Goal: Task Accomplishment & Management: Manage account settings

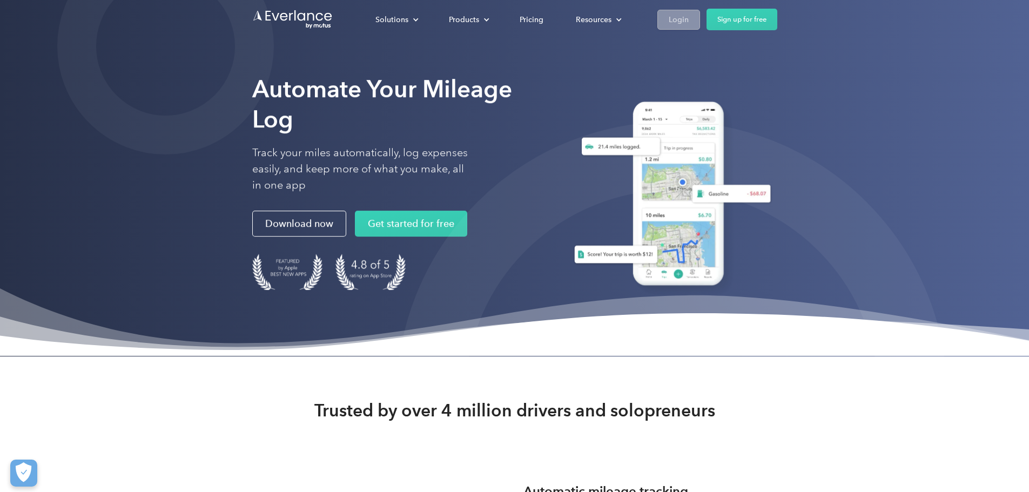
click at [689, 13] on div "Login" at bounding box center [679, 20] width 20 height 14
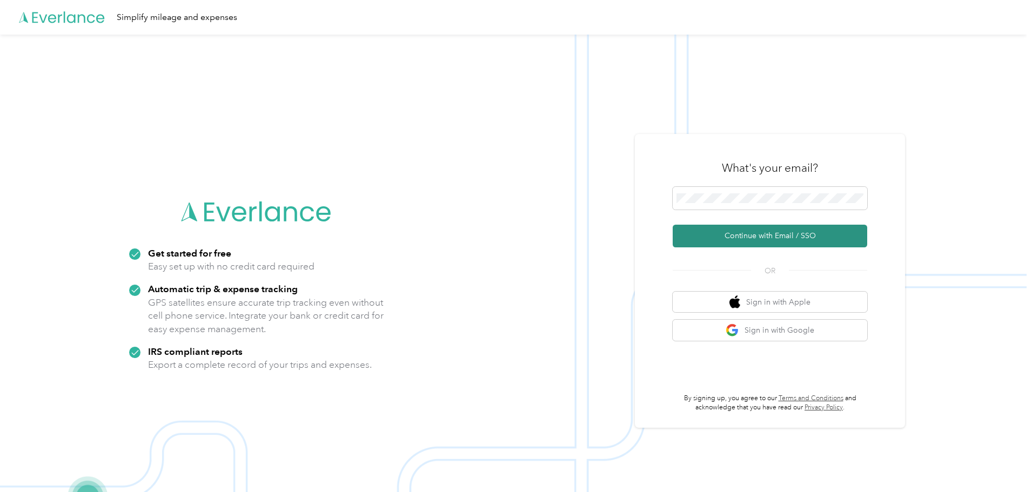
click at [776, 229] on button "Continue with Email / SSO" at bounding box center [769, 236] width 194 height 23
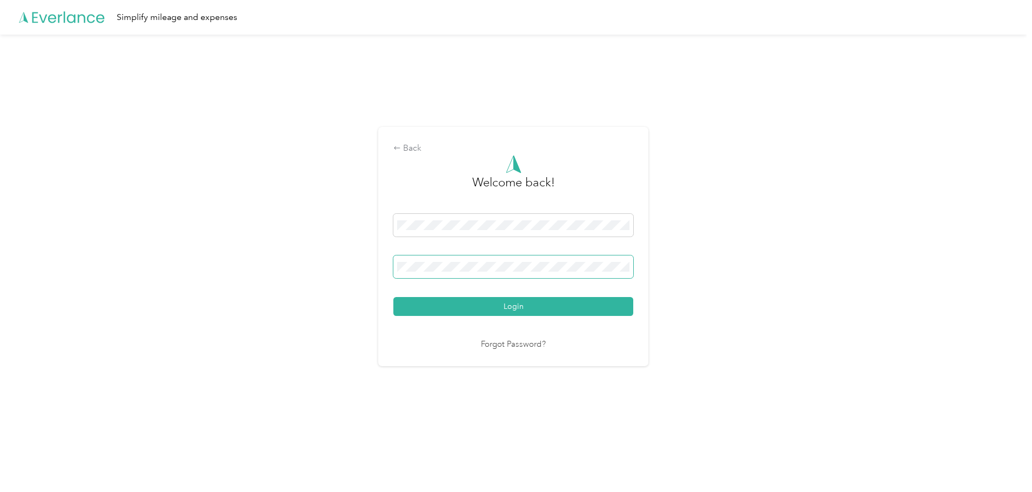
click at [393, 297] on button "Login" at bounding box center [513, 306] width 240 height 19
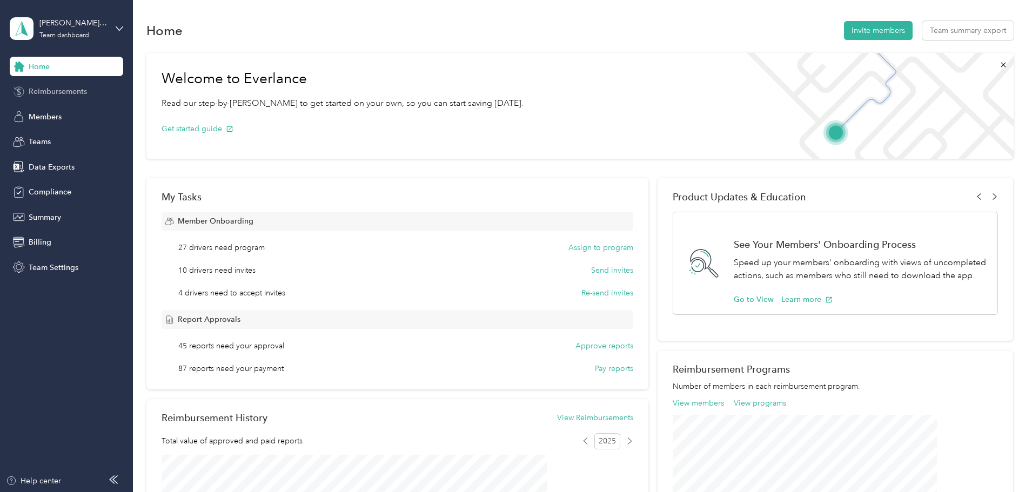
click at [77, 90] on span "Reimbursements" at bounding box center [58, 91] width 58 height 11
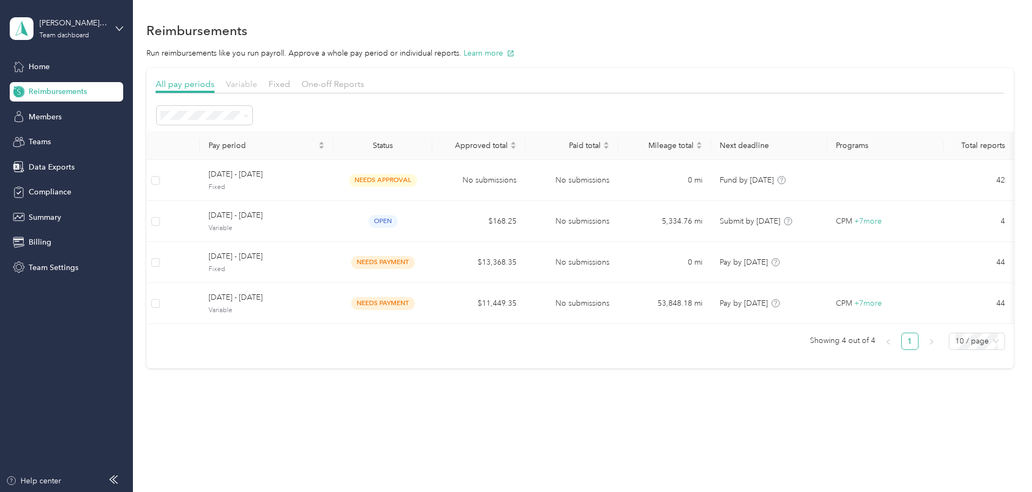
click at [257, 83] on span "Variable" at bounding box center [241, 84] width 31 height 10
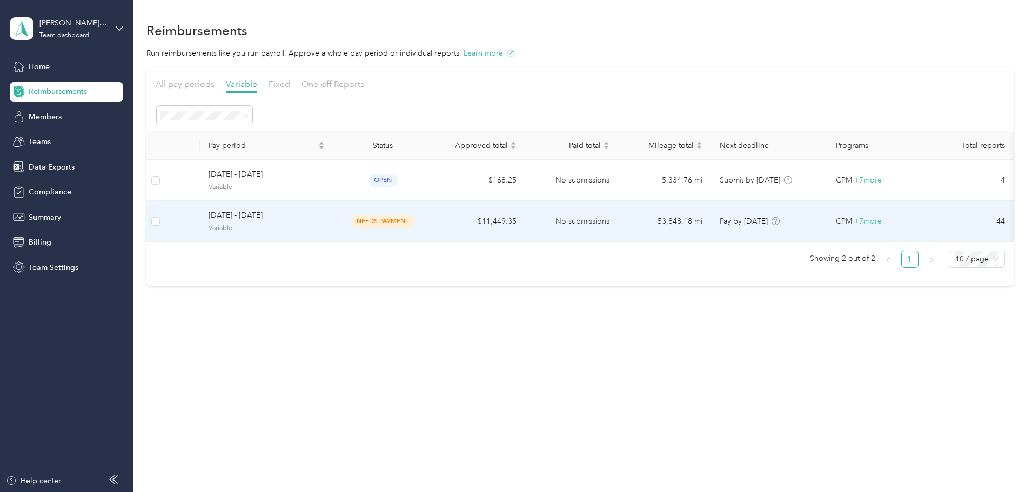
click at [486, 222] on td "$11,449.35" at bounding box center [478, 221] width 93 height 41
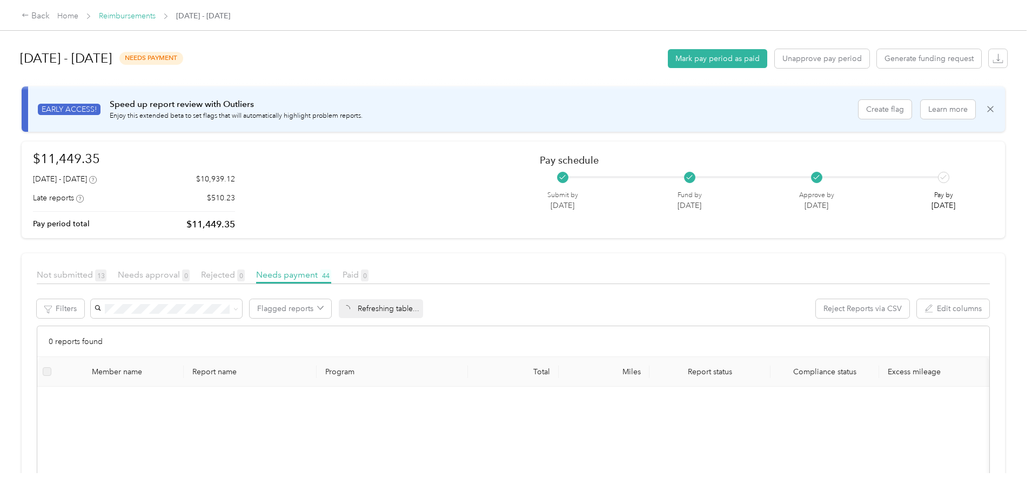
click at [156, 19] on link "Reimbursements" at bounding box center [127, 15] width 57 height 9
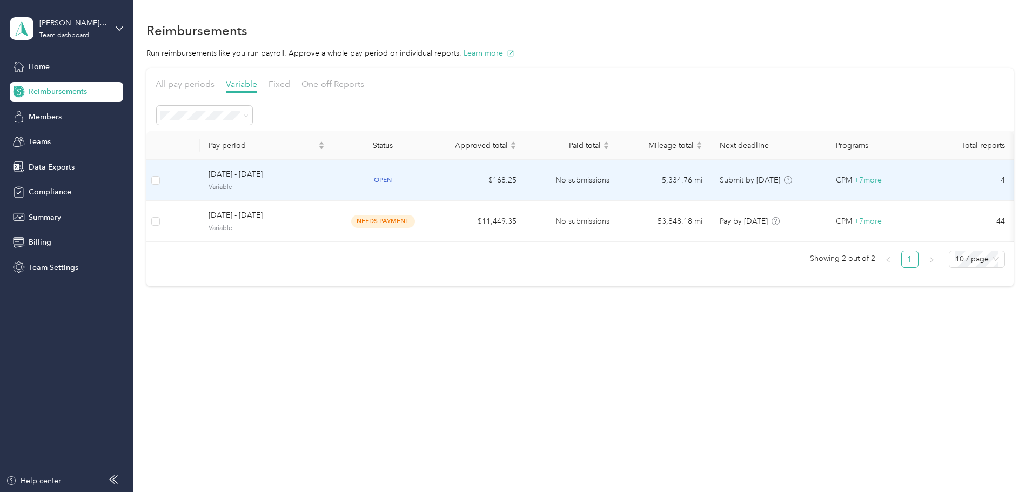
click at [423, 184] on div "open" at bounding box center [383, 180] width 82 height 12
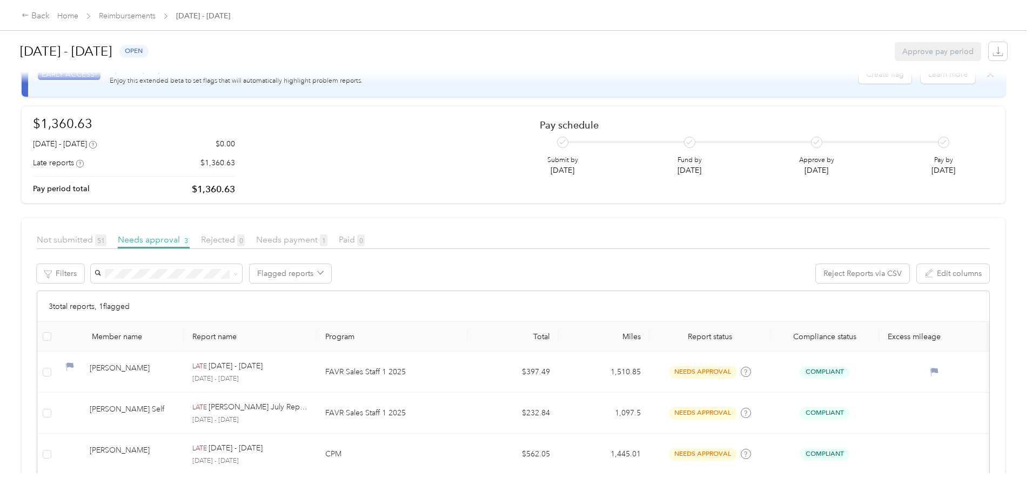
scroll to position [103, 0]
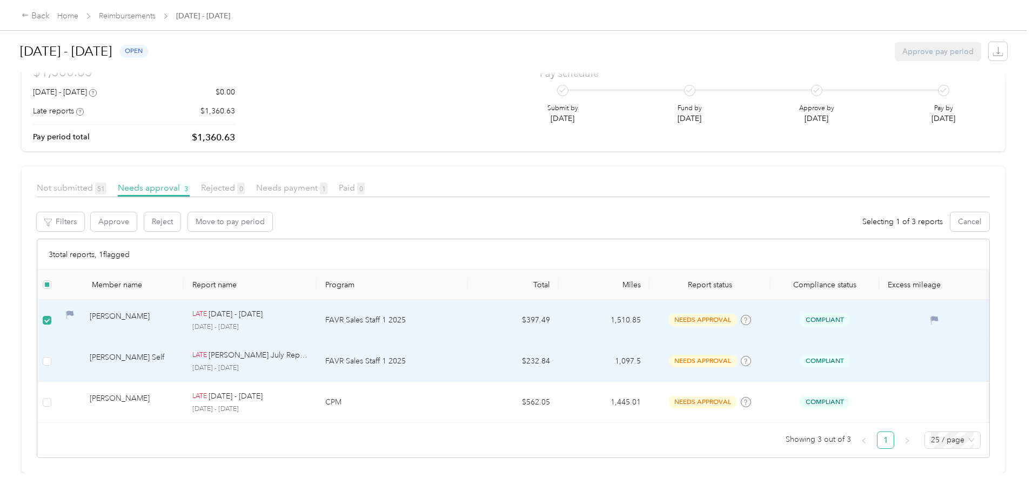
click at [57, 353] on td at bounding box center [46, 361] width 19 height 41
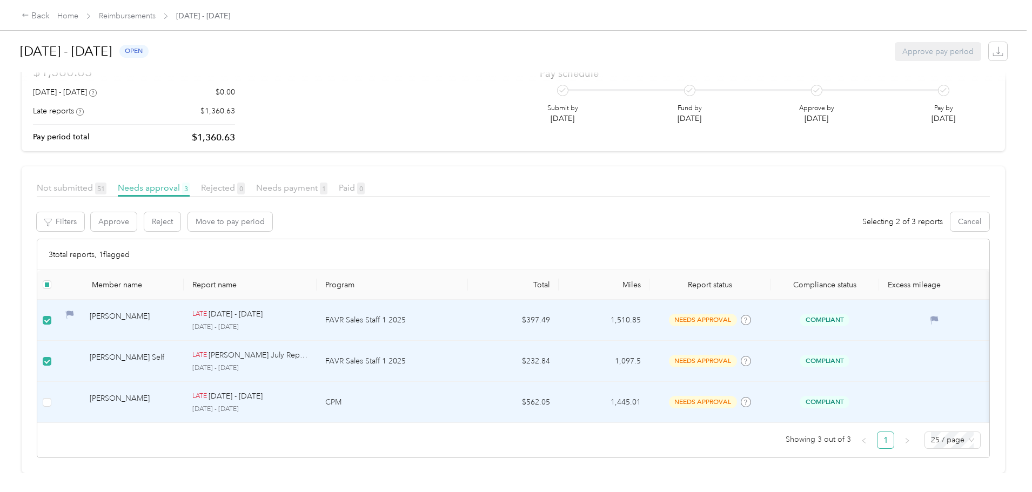
click at [57, 393] on td at bounding box center [46, 402] width 19 height 41
click at [137, 212] on button "Approve" at bounding box center [114, 221] width 46 height 19
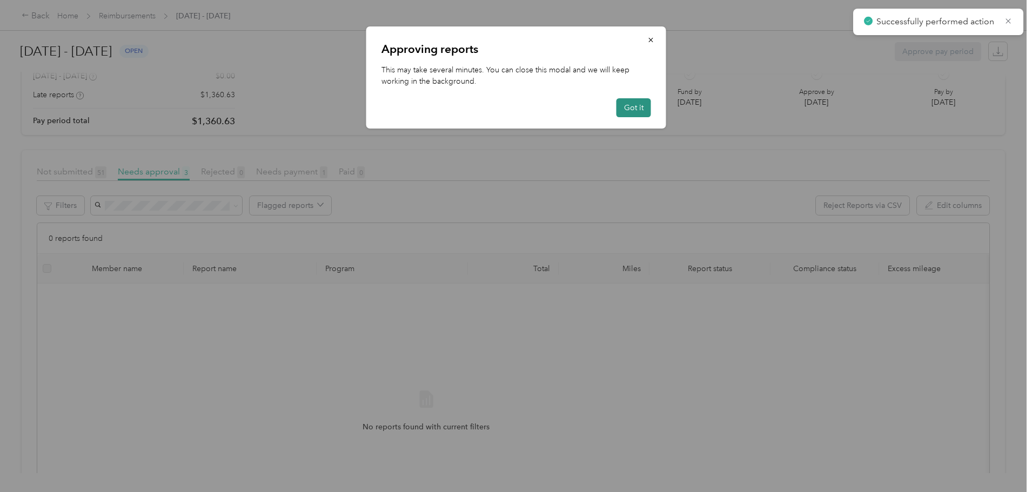
click at [632, 109] on button "Got it" at bounding box center [633, 107] width 35 height 19
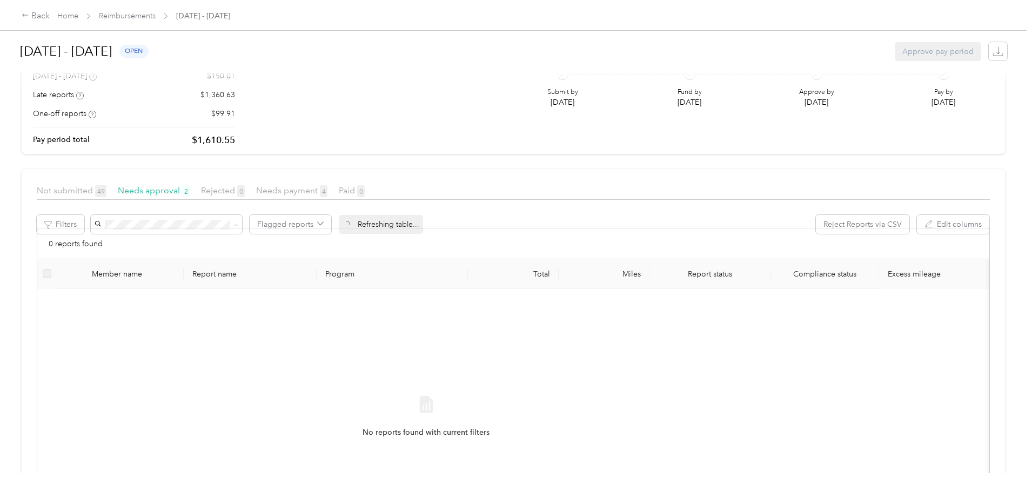
scroll to position [81, 0]
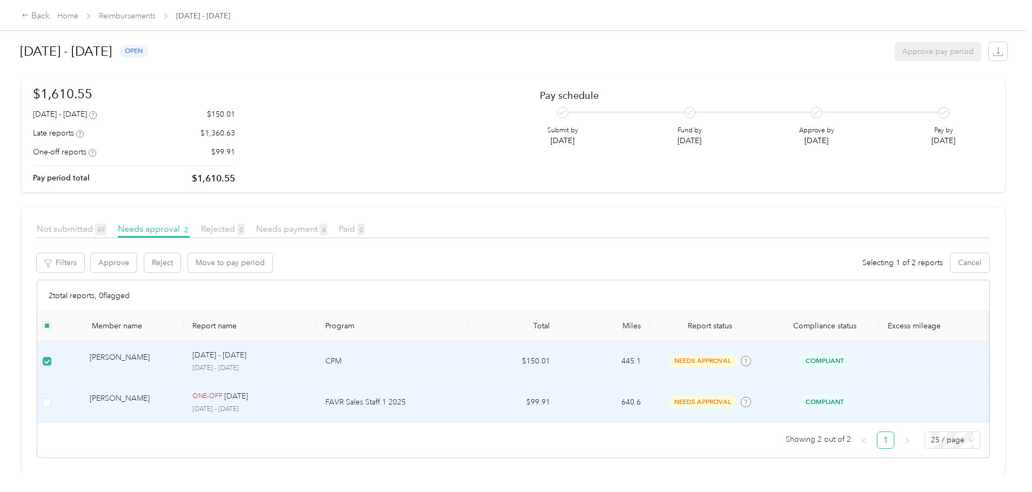
click at [57, 385] on td at bounding box center [46, 402] width 19 height 41
click at [137, 253] on button "Approve" at bounding box center [114, 262] width 46 height 19
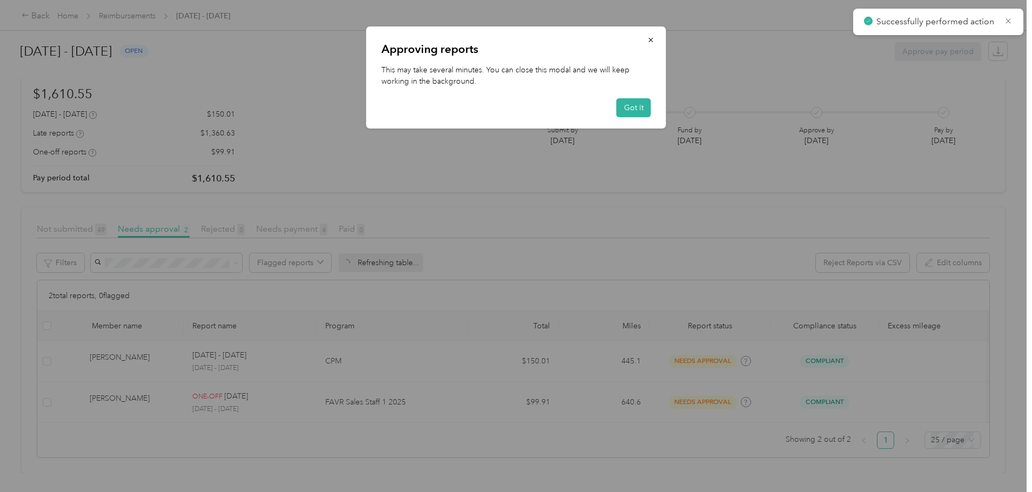
click at [616, 112] on div "Got it" at bounding box center [516, 107] width 270 height 19
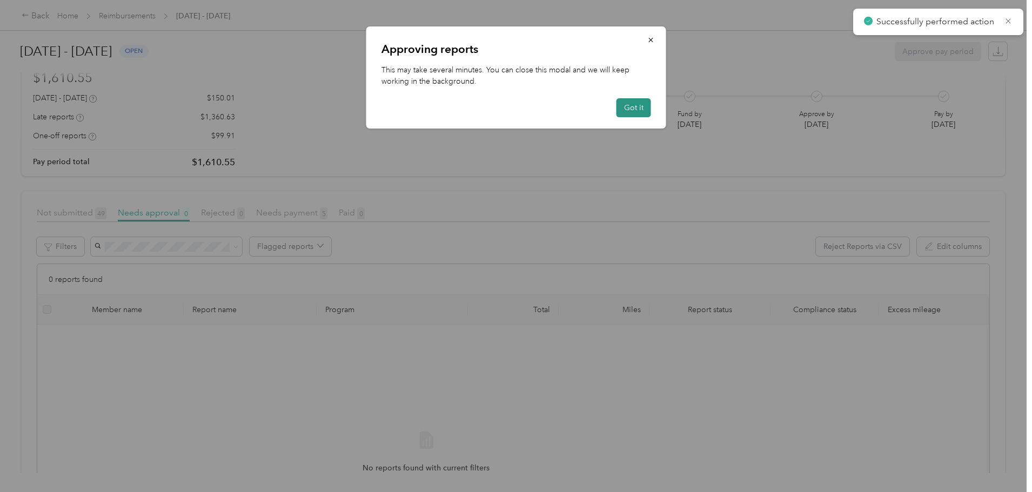
click at [623, 110] on button "Got it" at bounding box center [633, 107] width 35 height 19
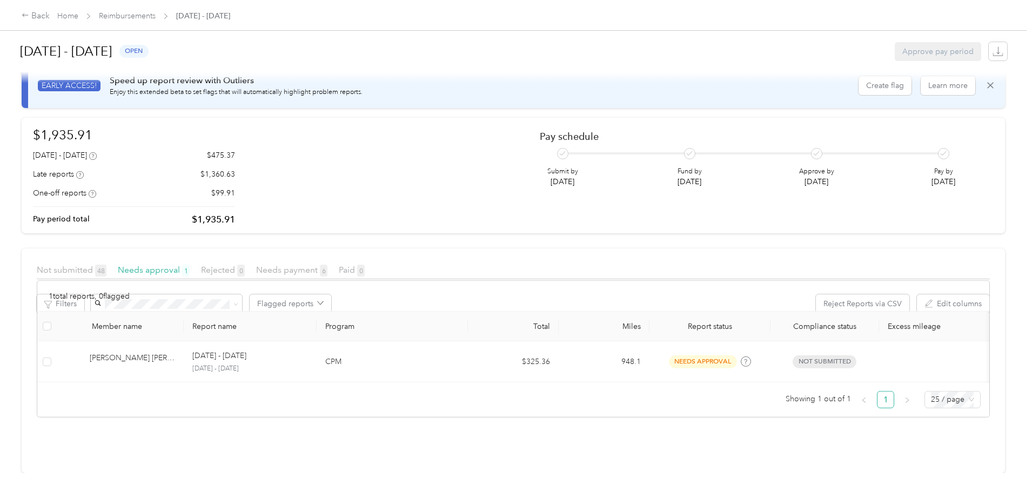
scroll to position [40, 0]
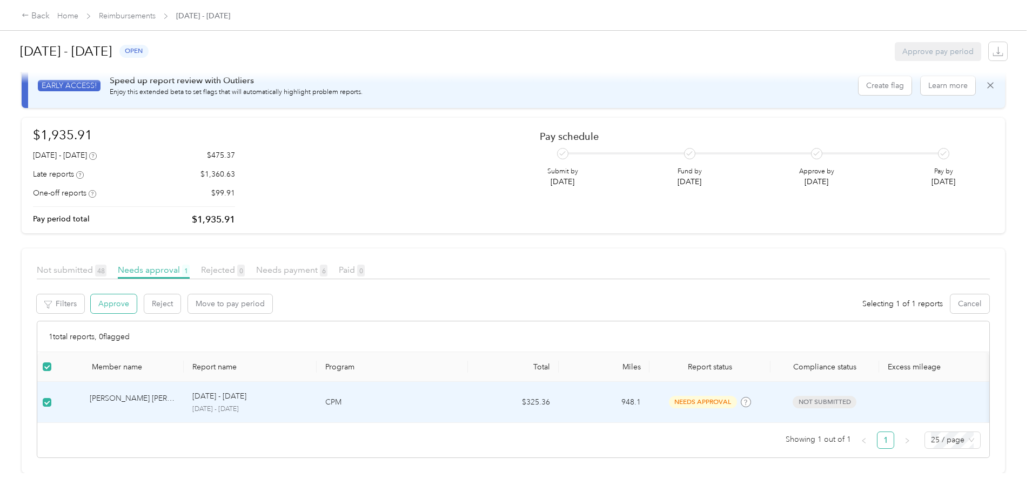
click at [137, 294] on button "Approve" at bounding box center [114, 303] width 46 height 19
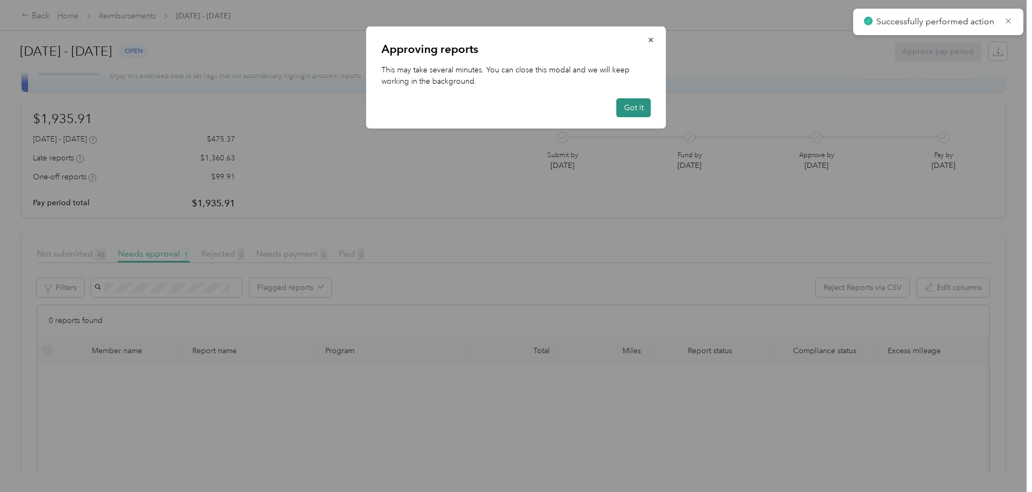
click at [636, 104] on button "Got it" at bounding box center [633, 107] width 35 height 19
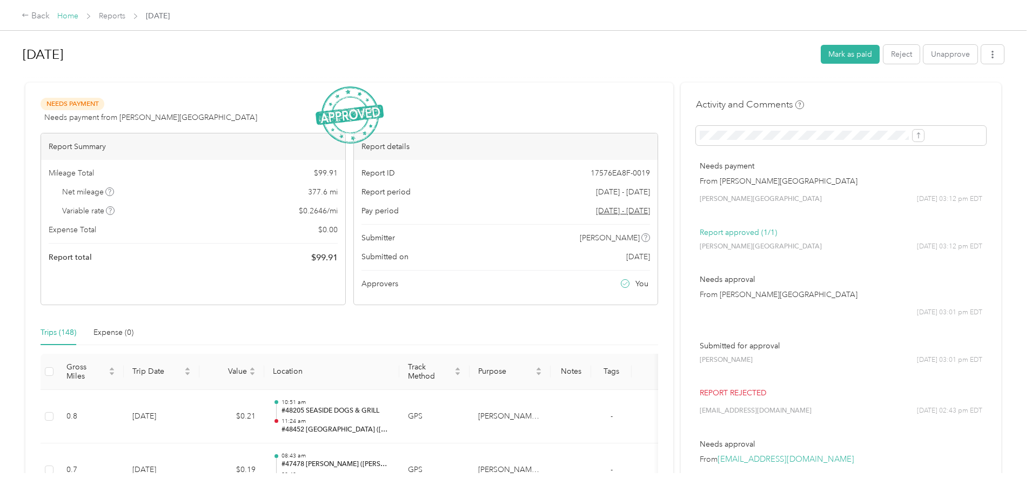
click at [78, 15] on link "Home" at bounding box center [67, 15] width 21 height 9
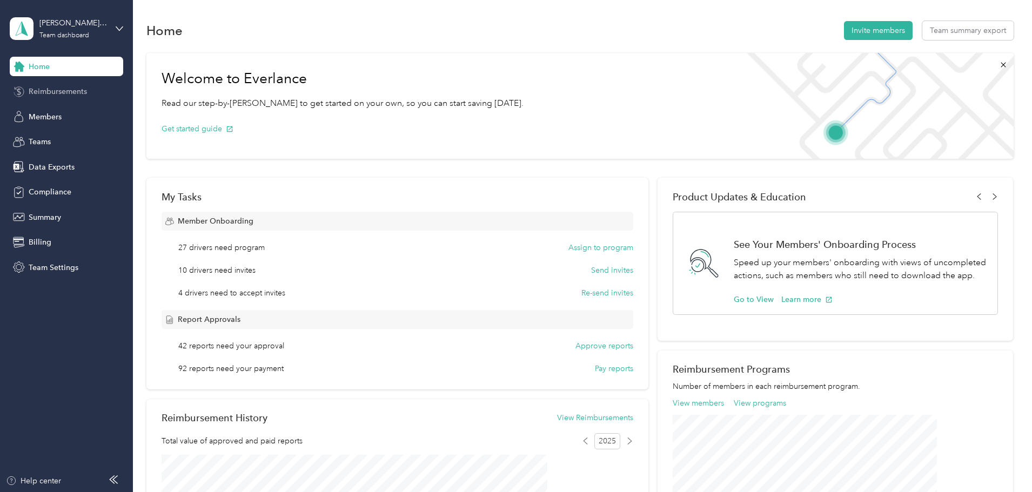
click at [48, 90] on span "Reimbursements" at bounding box center [58, 91] width 58 height 11
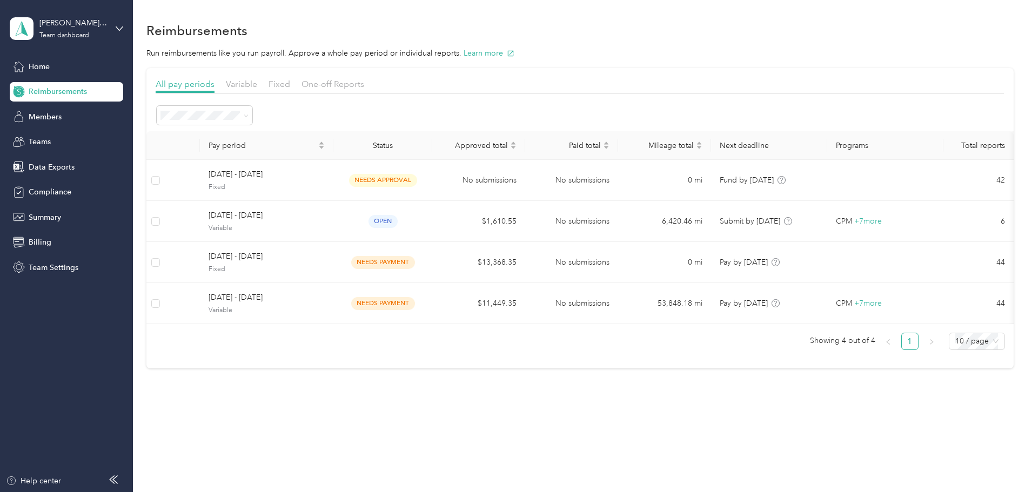
click at [290, 90] on div "Fixed" at bounding box center [279, 85] width 22 height 14
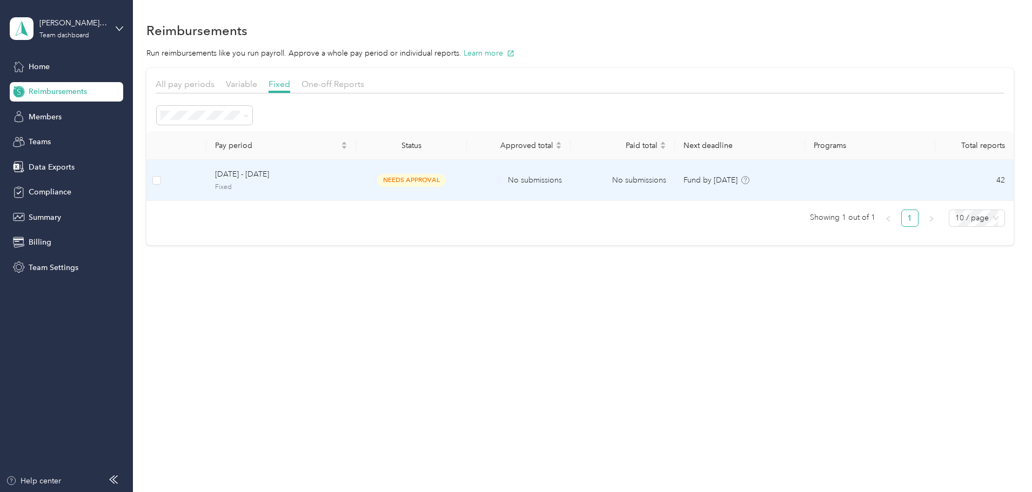
click at [356, 182] on td "[DATE] - [DATE] Fixed" at bounding box center [281, 180] width 150 height 41
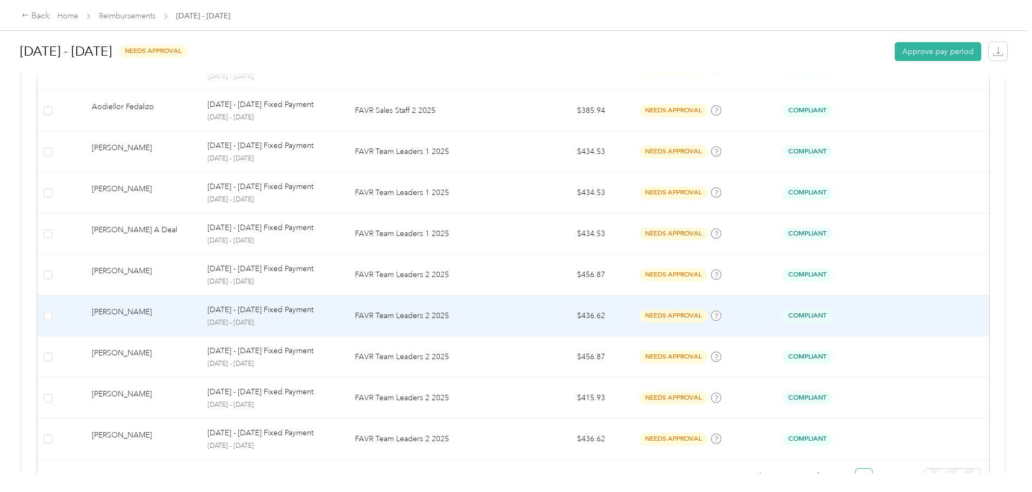
scroll to position [1024, 0]
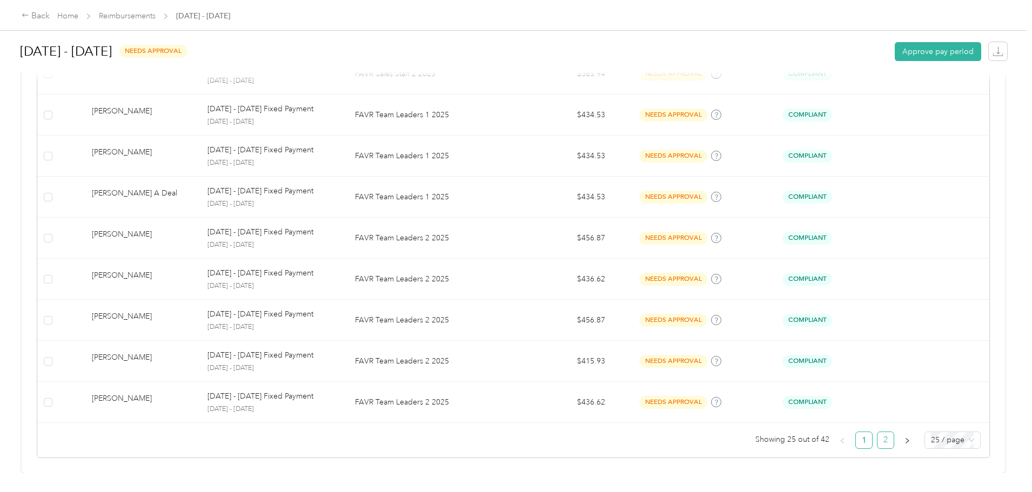
click at [877, 432] on link "2" at bounding box center [885, 440] width 16 height 16
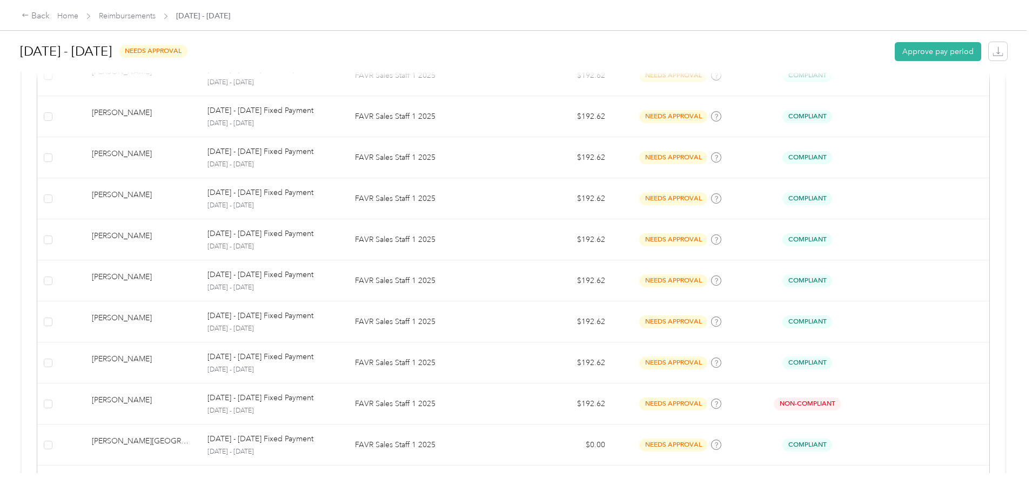
scroll to position [346, 0]
